Goal: Information Seeking & Learning: Learn about a topic

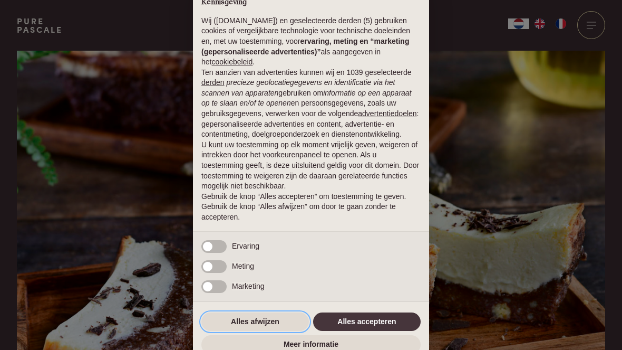
click at [264, 325] on button "Alles afwijzen" at bounding box center [255, 321] width 108 height 19
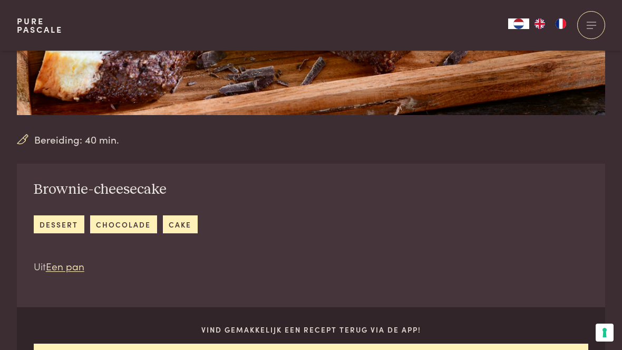
scroll to position [287, 0]
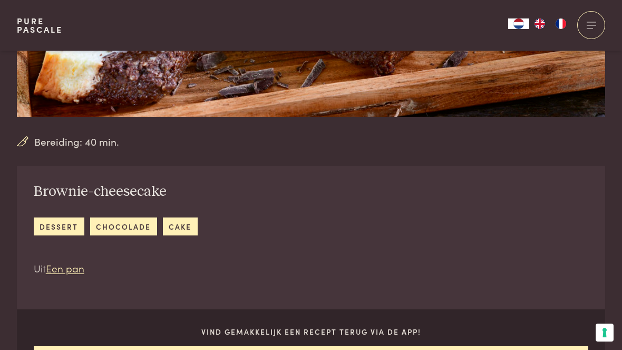
click at [61, 226] on link "dessert" at bounding box center [59, 225] width 51 height 17
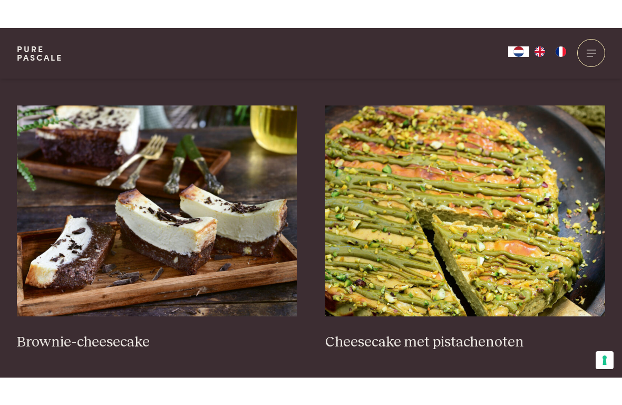
scroll to position [371, 0]
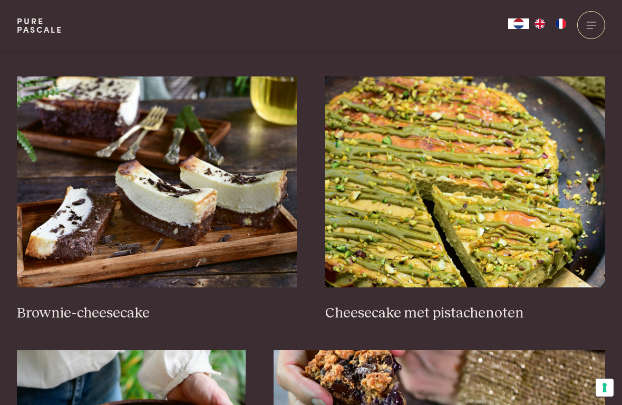
click at [104, 310] on h3 "Brownie-cheesecake" at bounding box center [157, 313] width 281 height 18
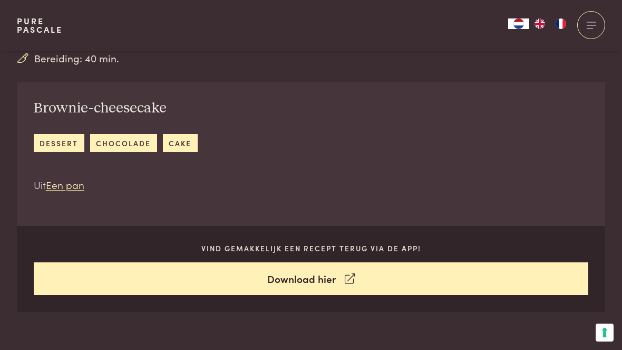
scroll to position [369, 0]
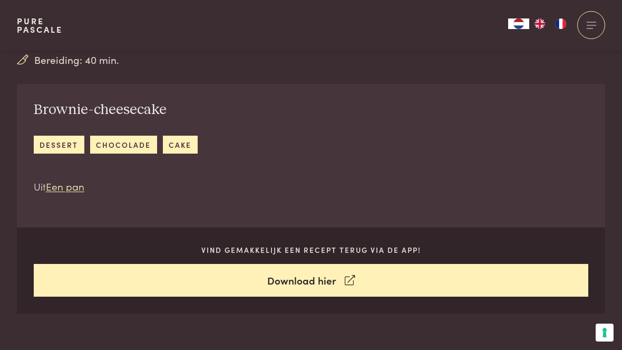
click at [130, 148] on link "chocolade" at bounding box center [123, 144] width 67 height 17
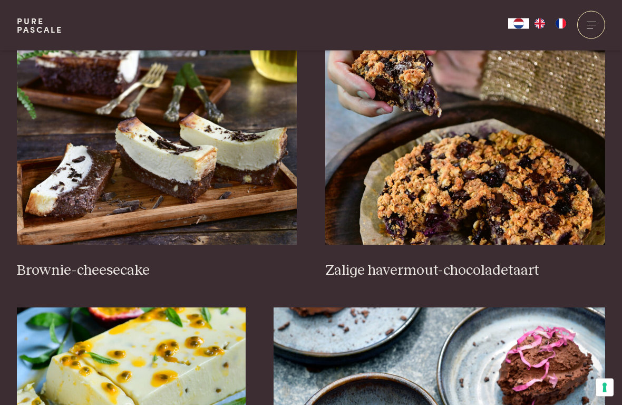
scroll to position [439, 0]
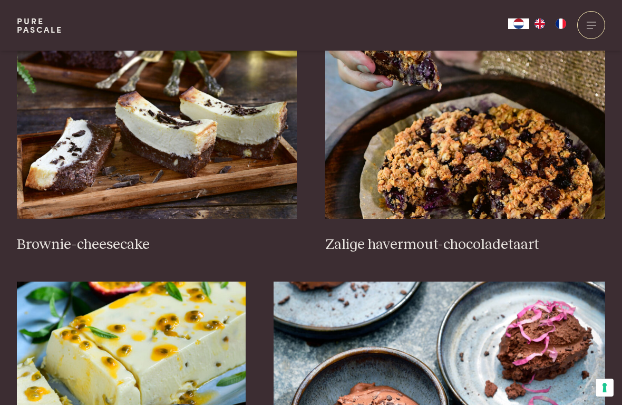
click at [415, 245] on h3 "Zalige havermout-chocoladetaart" at bounding box center [465, 245] width 281 height 18
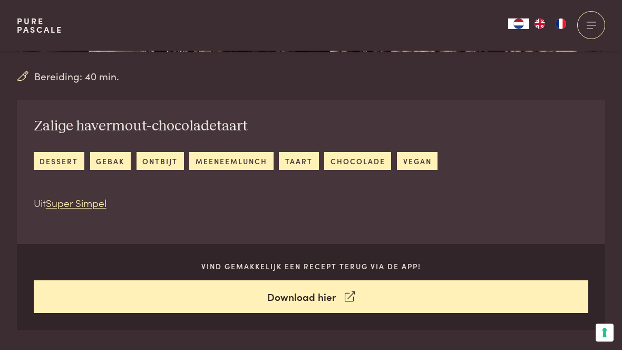
scroll to position [351, 0]
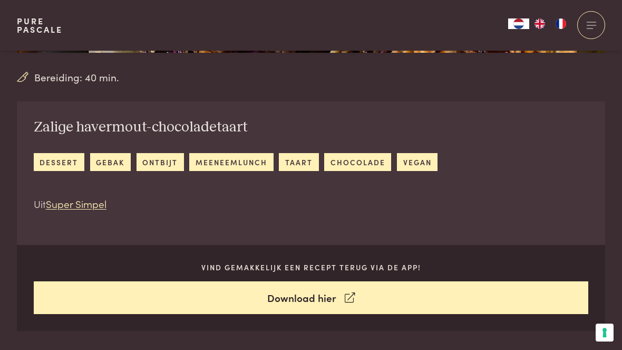
click at [62, 159] on link "dessert" at bounding box center [59, 161] width 51 height 17
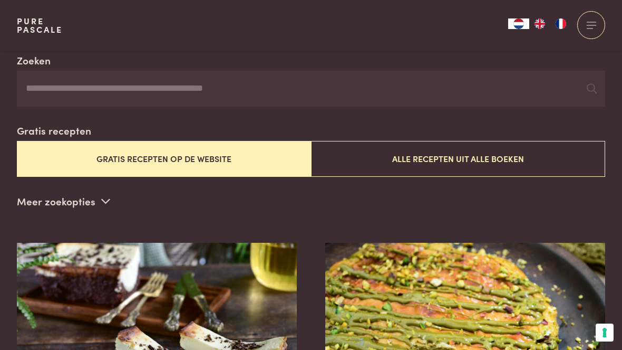
scroll to position [204, 0]
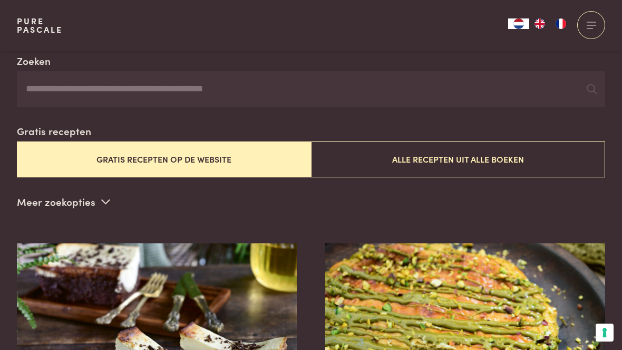
click at [200, 155] on button "Gratis recepten op de website" at bounding box center [164, 158] width 294 height 35
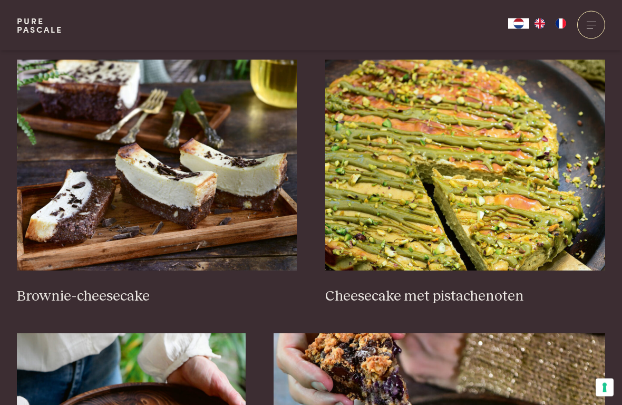
scroll to position [403, 0]
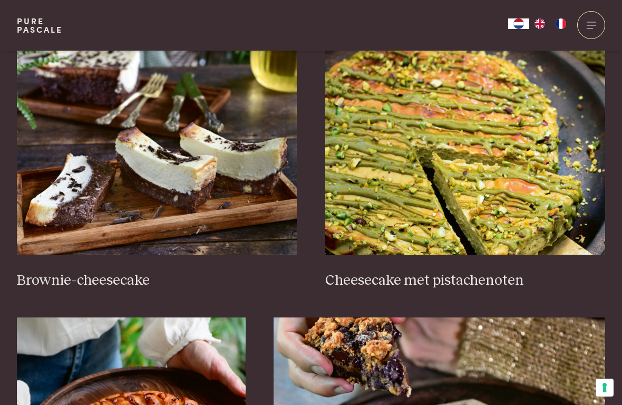
click at [93, 285] on h3 "Brownie-cheesecake" at bounding box center [157, 281] width 281 height 18
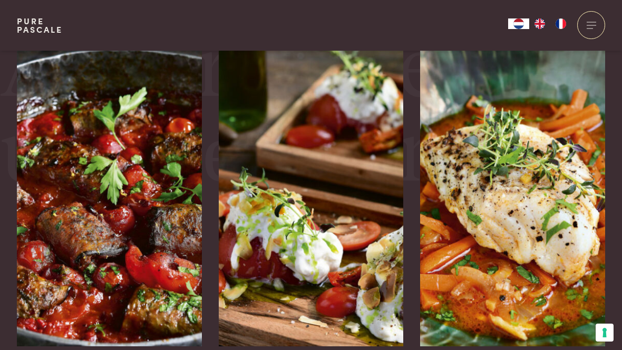
scroll to position [2360, 0]
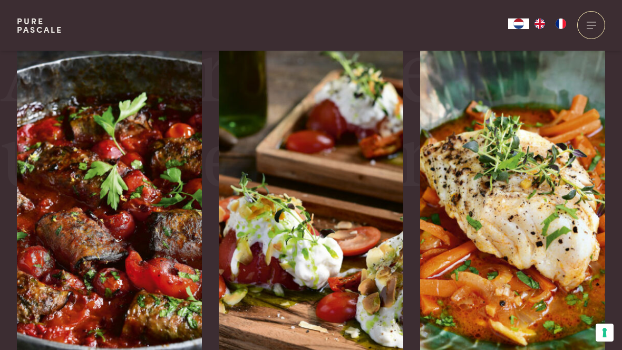
click at [336, 253] on img at bounding box center [311, 193] width 185 height 316
click at [356, 238] on img at bounding box center [311, 193] width 185 height 316
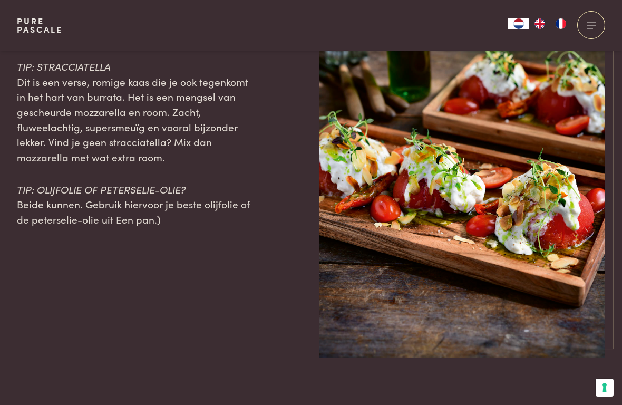
scroll to position [1642, 0]
